Goal: Task Accomplishment & Management: Manage account settings

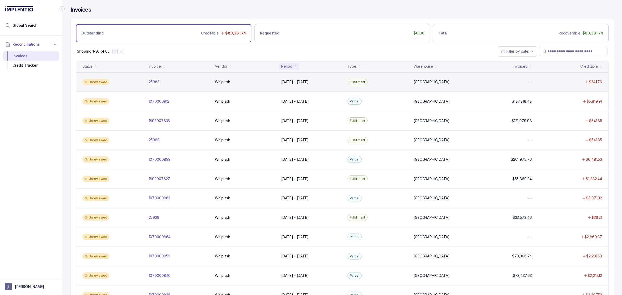
click at [157, 82] on p "25983" at bounding box center [153, 82] width 13 height 6
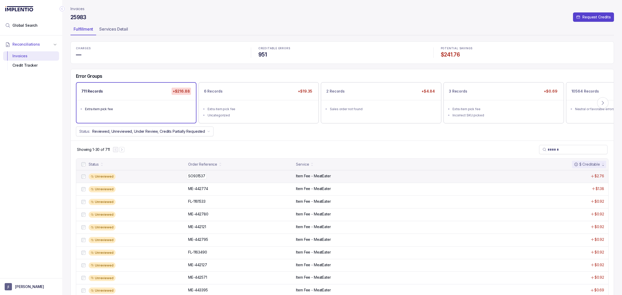
click at [200, 176] on p "SO931537" at bounding box center [197, 176] width 20 height 6
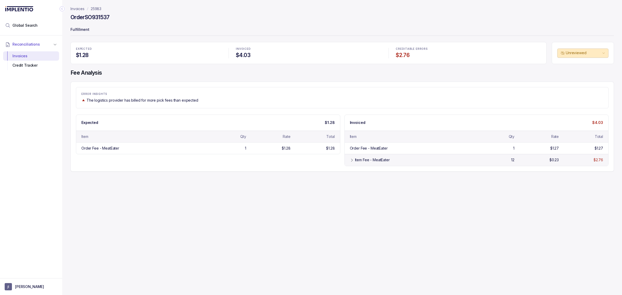
click at [359, 157] on div "Item Fee - MeatEater 12 $0.23 $2.76" at bounding box center [477, 160] width 264 height 12
click at [31, 66] on div "Credit Tracker" at bounding box center [31, 65] width 48 height 9
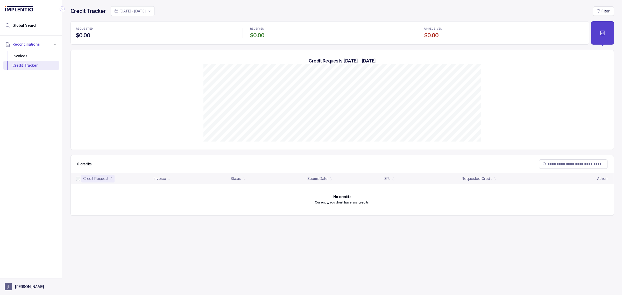
click at [11, 291] on aside "[PERSON_NAME]" at bounding box center [31, 286] width 62 height 17
click at [17, 286] on p "[PERSON_NAME]" at bounding box center [29, 286] width 29 height 5
click at [25, 275] on p "Logout" at bounding box center [34, 275] width 43 height 5
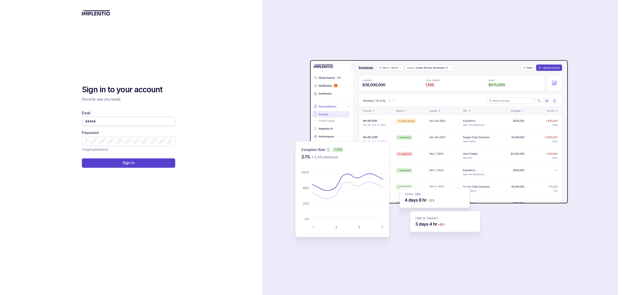
click at [92, 120] on input "Email" at bounding box center [128, 121] width 87 height 5
type input "**********"
